Goal: Transaction & Acquisition: Purchase product/service

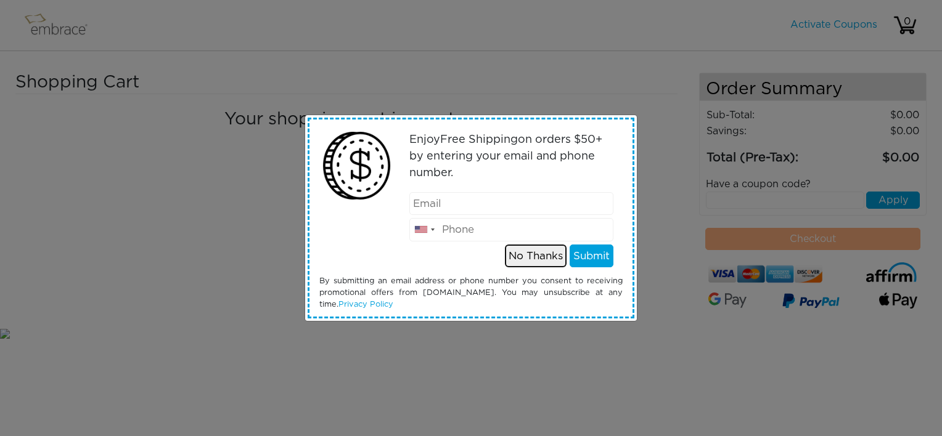
click at [542, 258] on button "No Thanks" at bounding box center [536, 256] width 62 height 23
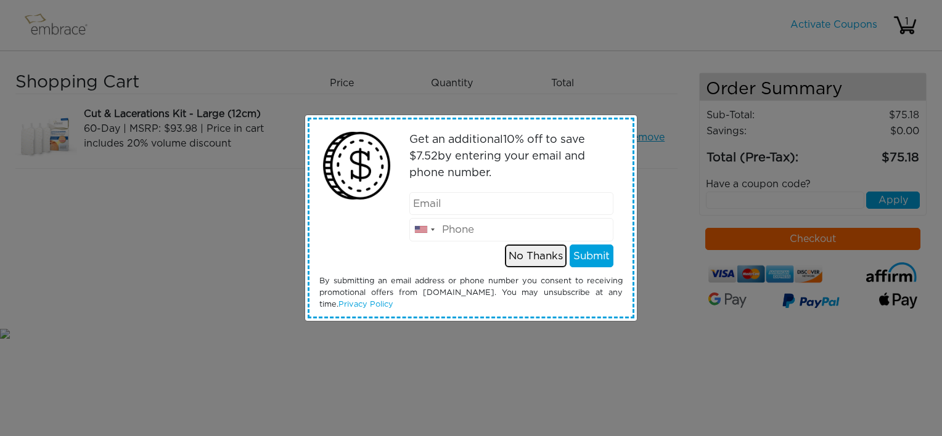
click at [523, 254] on button "No Thanks" at bounding box center [536, 256] width 62 height 23
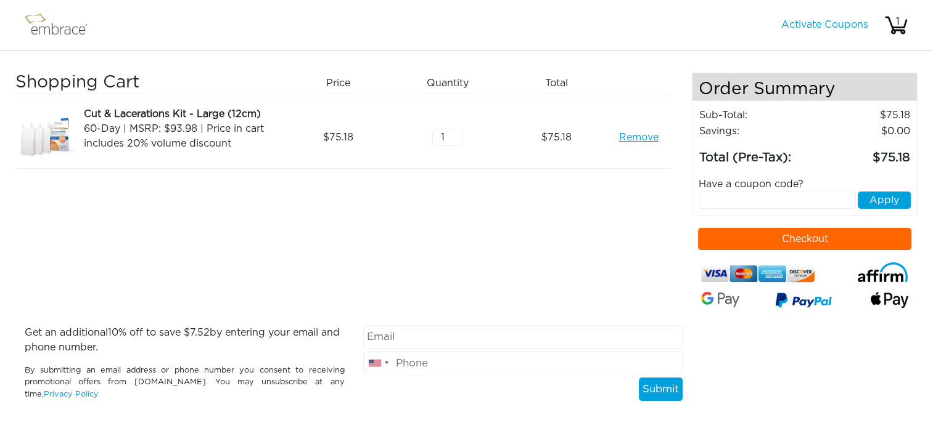
click at [712, 231] on button "Checkout" at bounding box center [804, 239] width 213 height 22
click at [631, 135] on link "Remove" at bounding box center [637, 137] width 39 height 15
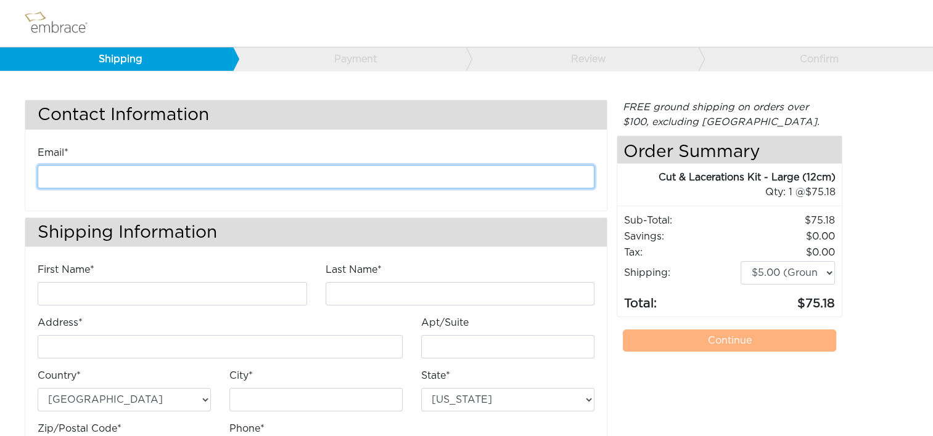
click at [339, 175] on input "email" at bounding box center [316, 176] width 557 height 23
type input "kanderson@diligenthealthsolutions.com"
type input "Kathleen"
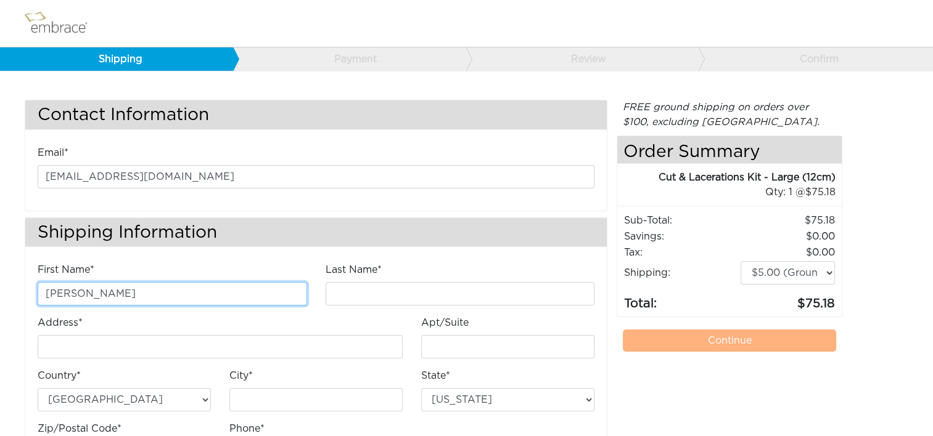
type input "Anderson"
type input "[STREET_ADDRESS]"
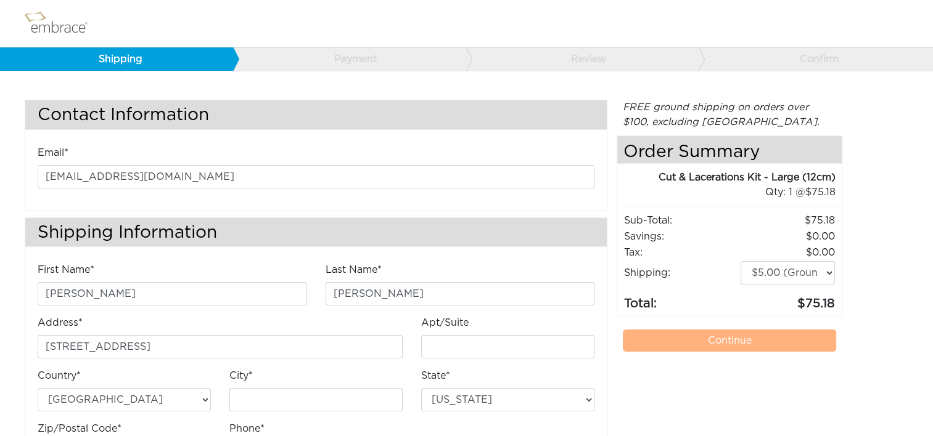
type input "E"
type input "Chantilly"
select select "VA"
type input "20151"
type input "7034490520"
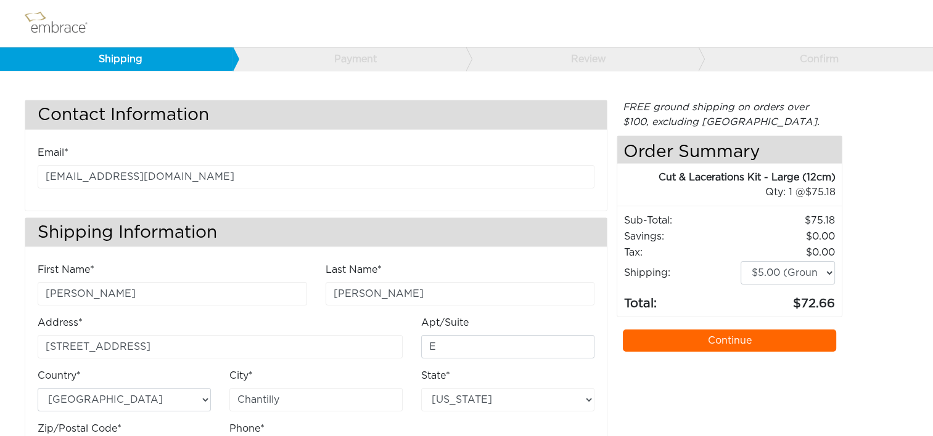
click at [677, 340] on link "Continue" at bounding box center [729, 341] width 213 height 22
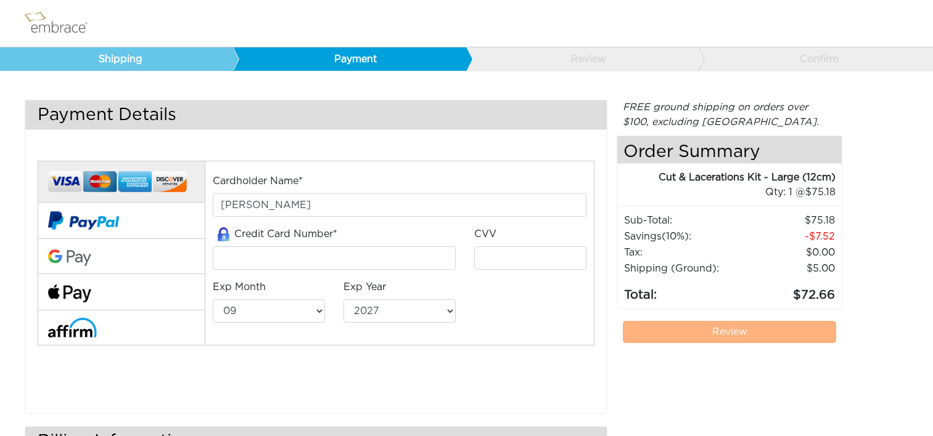
select select "9"
select select "2027"
